Goal: Task Accomplishment & Management: Manage account settings

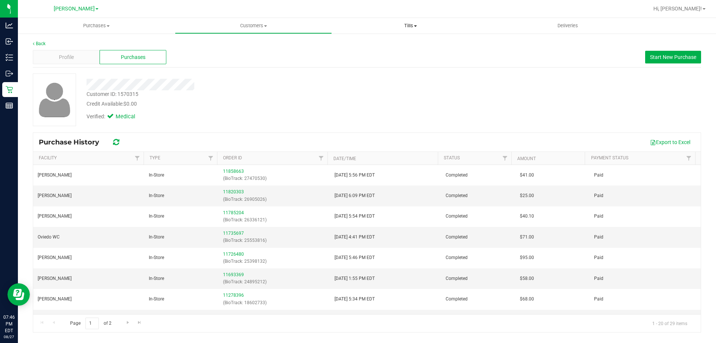
click at [357, 25] on span "Tills" at bounding box center [410, 25] width 156 height 7
click at [357, 47] on span "Manage tills" at bounding box center [357, 45] width 50 height 6
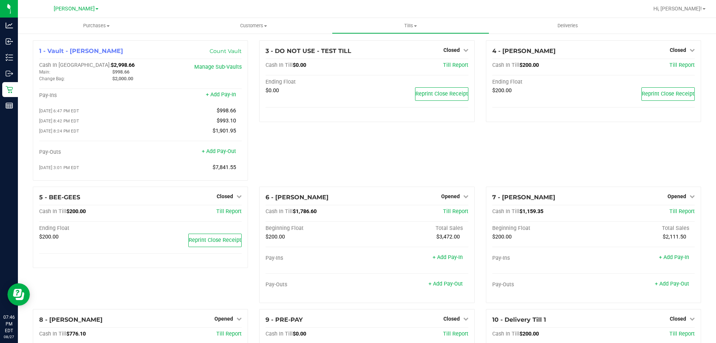
click at [357, 163] on div "4 - [PERSON_NAME] Closed Open Till Cash In Till $200.00 Till Report Ending Floa…" at bounding box center [593, 113] width 226 height 146
click at [357, 198] on span "Opened" at bounding box center [677, 196] width 19 height 6
click at [357, 211] on link "Close Till" at bounding box center [678, 211] width 20 height 6
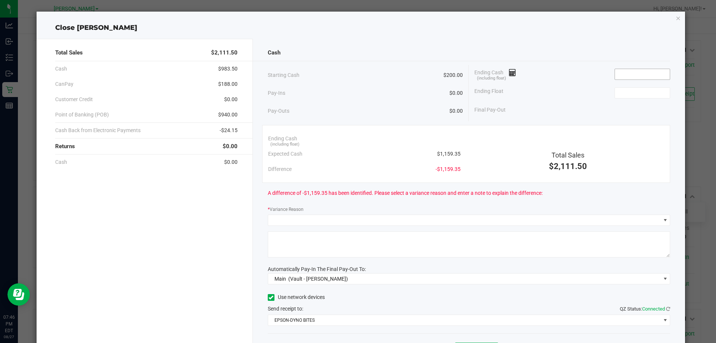
click at [357, 72] on input at bounding box center [642, 74] width 55 height 10
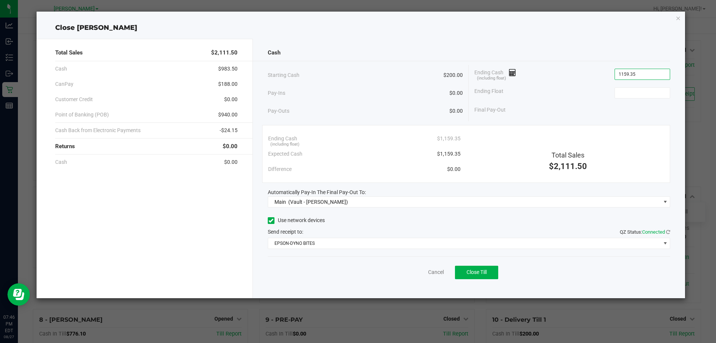
type input "$1,159.35"
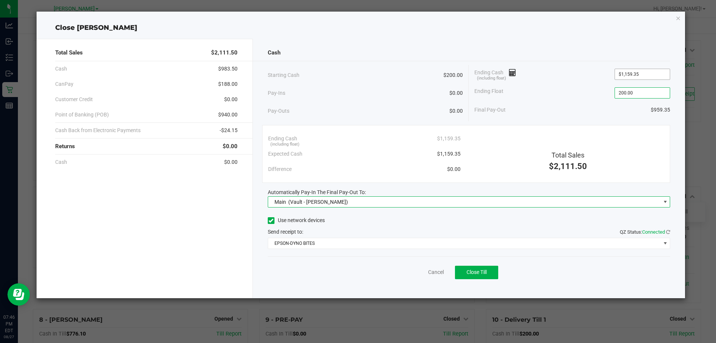
type input "$200.00"
click at [357, 97] on div "Ending Float $200.00" at bounding box center [572, 93] width 196 height 19
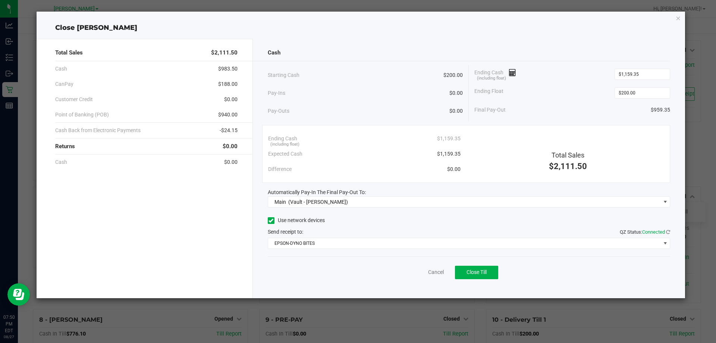
click at [357, 109] on div "Final Pay-Out $959.35" at bounding box center [572, 109] width 196 height 15
click at [357, 108] on div "Final Pay-Out $959.35" at bounding box center [572, 109] width 196 height 15
click at [357, 273] on span "Close Till" at bounding box center [477, 272] width 20 height 6
click at [357, 274] on link "Dismiss" at bounding box center [420, 272] width 18 height 8
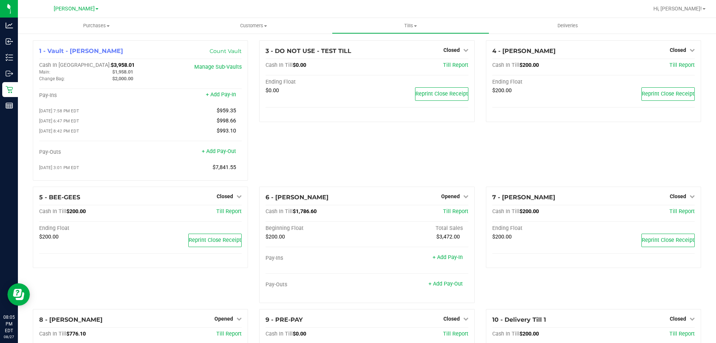
click at [328, 158] on div "3 - DO NOT USE - TEST TILL Closed Open Till Cash In Till $0.00 Till Report Endi…" at bounding box center [367, 113] width 226 height 146
